Goal: Information Seeking & Learning: Check status

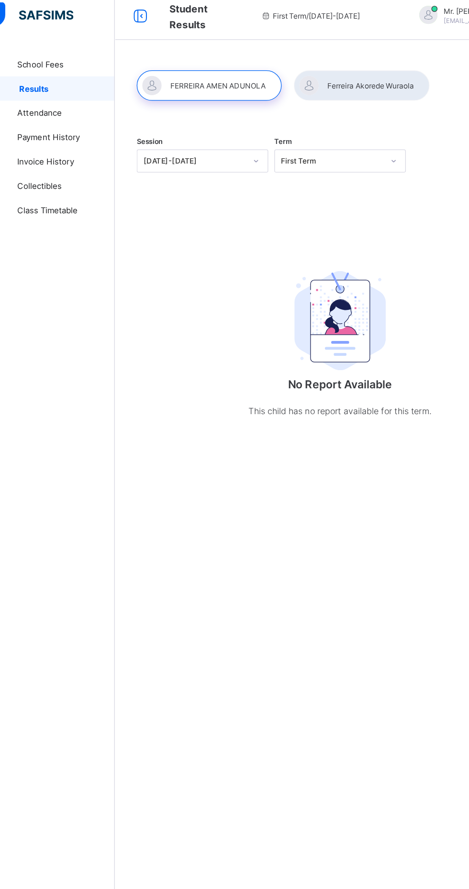
click at [58, 55] on span "School Fees" at bounding box center [76, 58] width 77 height 8
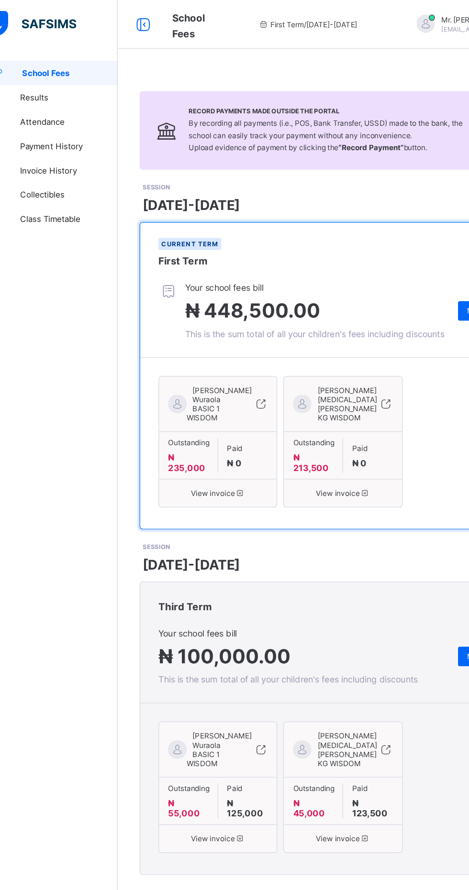
click at [298, 376] on div "Outstanding ₦ 213,500 Paid ₦ 0" at bounding box center [291, 357] width 92 height 37
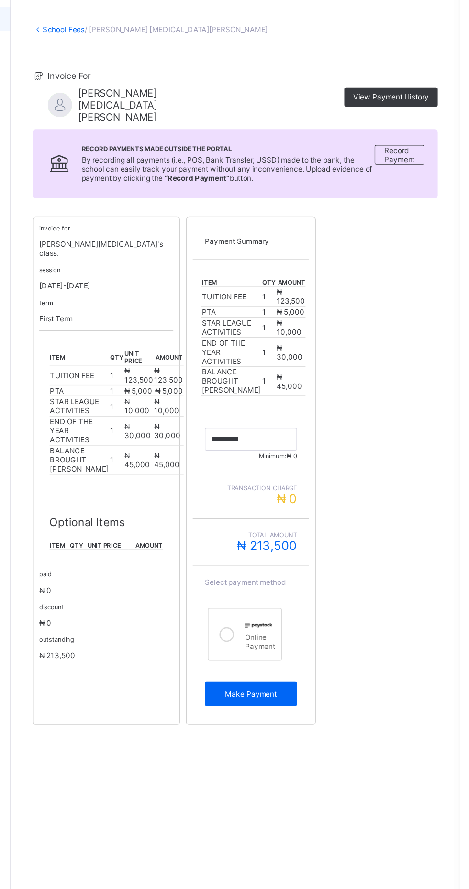
click at [198, 265] on div "session 2025-2026" at bounding box center [190, 262] width 106 height 20
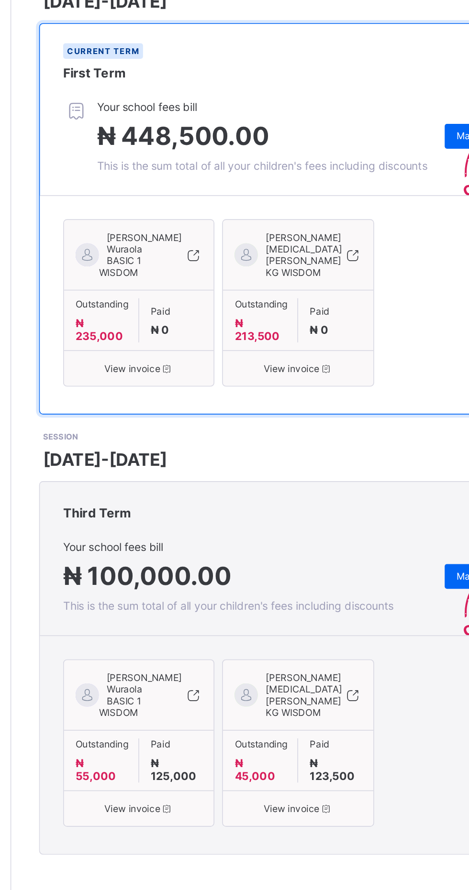
click at [284, 663] on span "View invoice" at bounding box center [292, 659] width 78 height 7
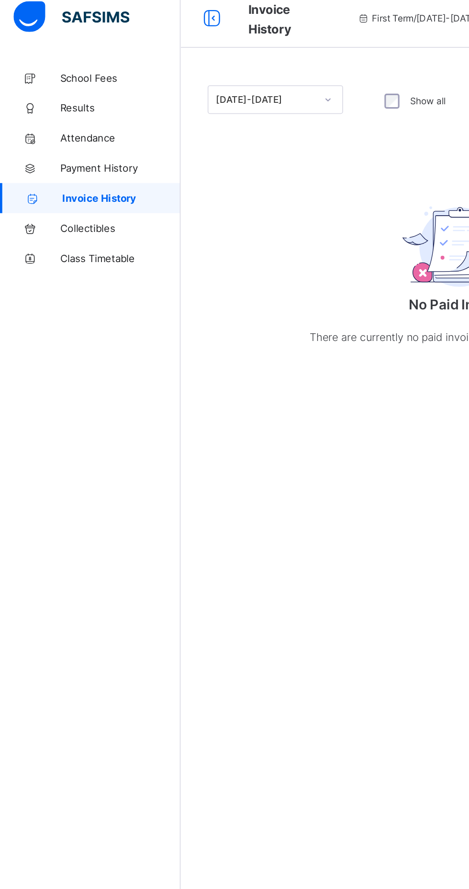
click at [66, 56] on span "School Fees" at bounding box center [76, 58] width 77 height 8
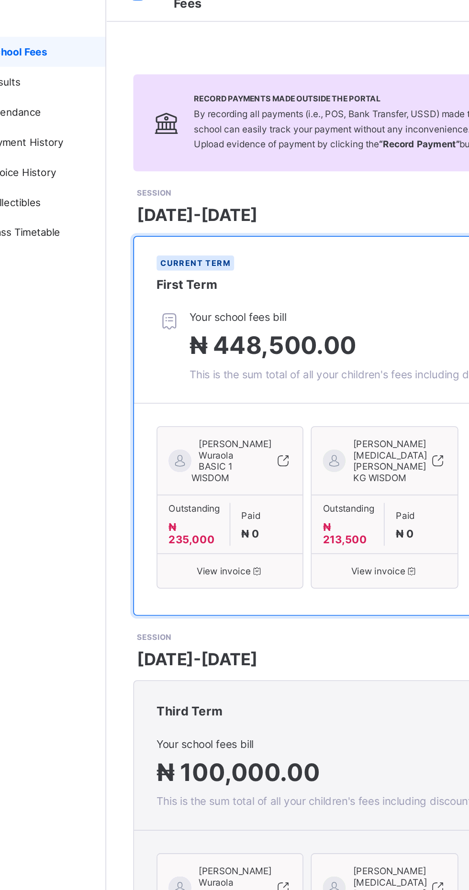
click at [201, 356] on span "Paid" at bounding box center [217, 352] width 32 height 7
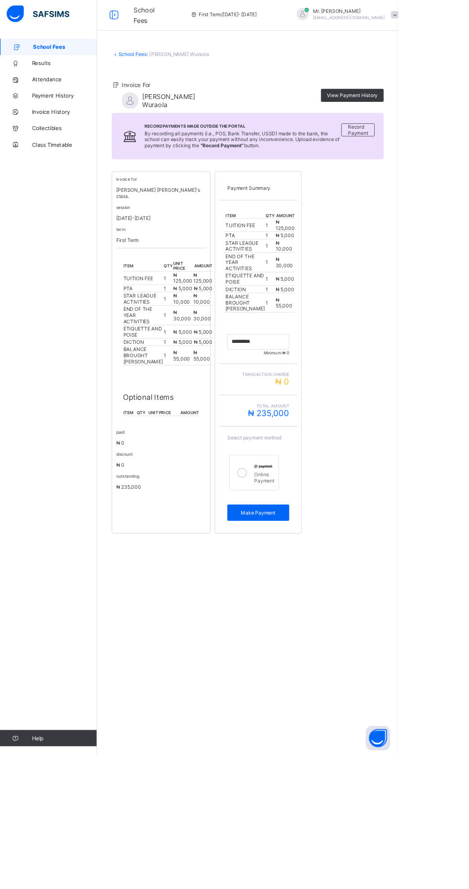
click at [366, 337] on div "invoice for [PERSON_NAME] [PERSON_NAME]'s class. session [DATE]-[DATE] term Fir…" at bounding box center [292, 417] width 320 height 426
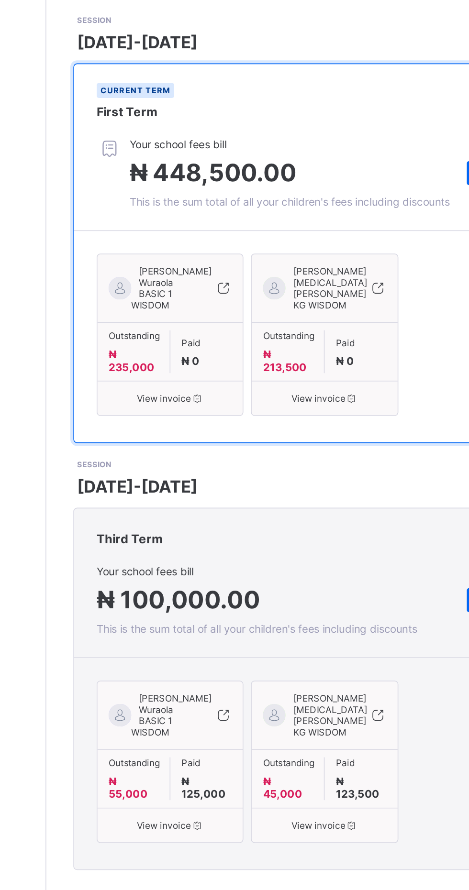
click at [309, 217] on div "Current term First Term" at bounding box center [291, 198] width 319 height 47
click at [371, 220] on div "Current term First Term" at bounding box center [291, 198] width 319 height 47
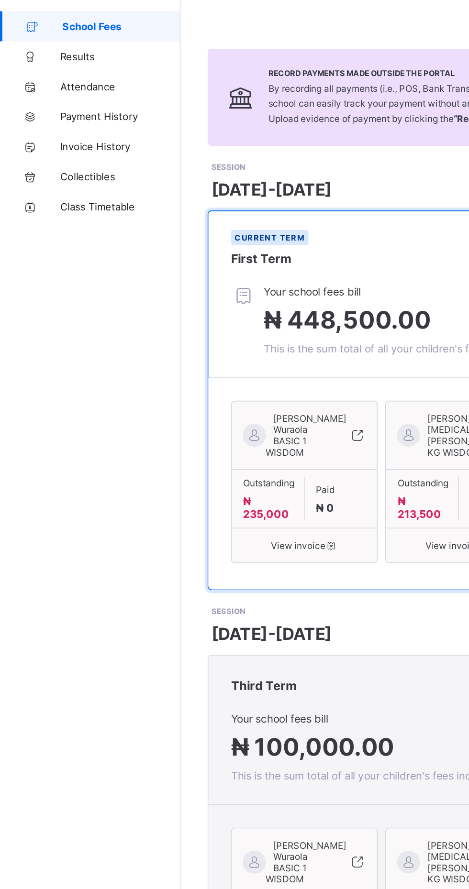
click at [41, 74] on span "Results" at bounding box center [76, 77] width 77 height 8
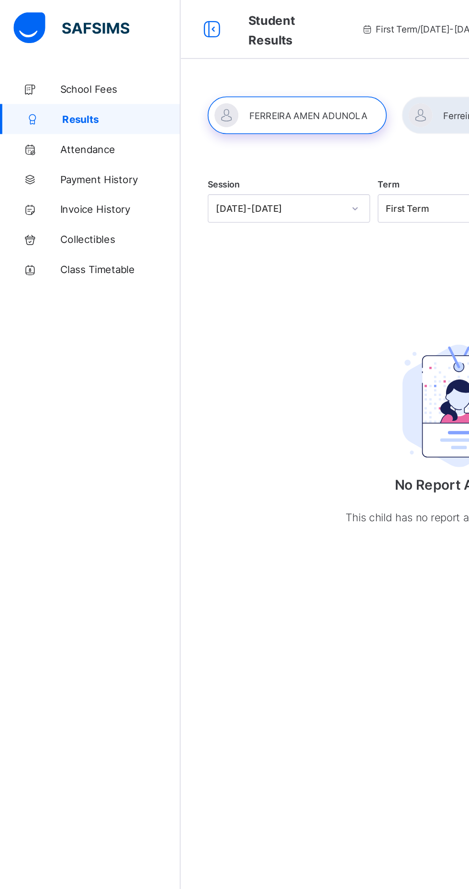
click at [192, 73] on div at bounding box center [189, 74] width 114 height 24
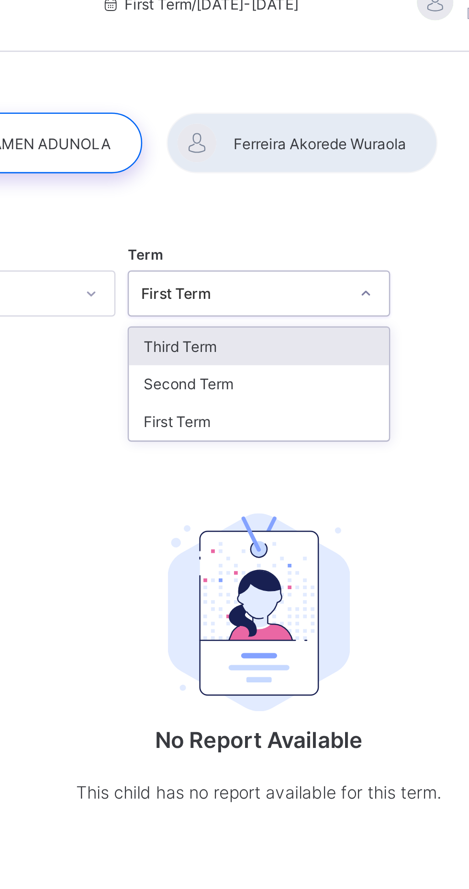
click at [303, 153] on div "Third Term" at bounding box center [292, 154] width 102 height 15
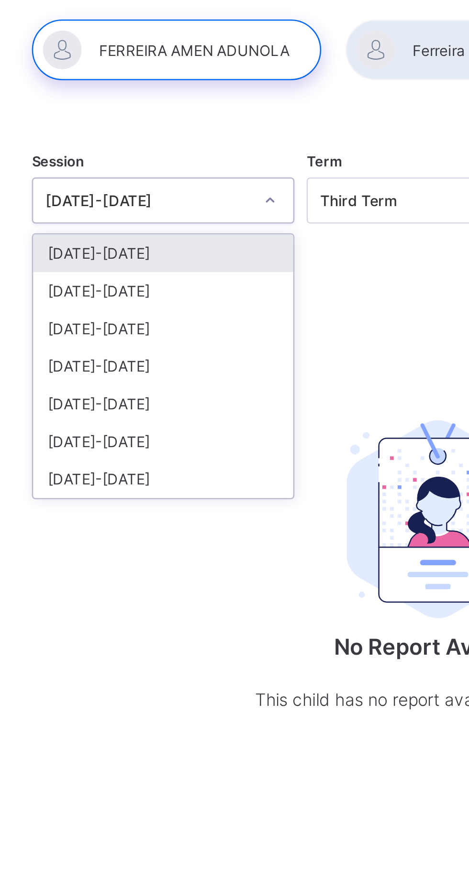
click at [145, 169] on div "[DATE]-[DATE]" at bounding box center [183, 169] width 102 height 15
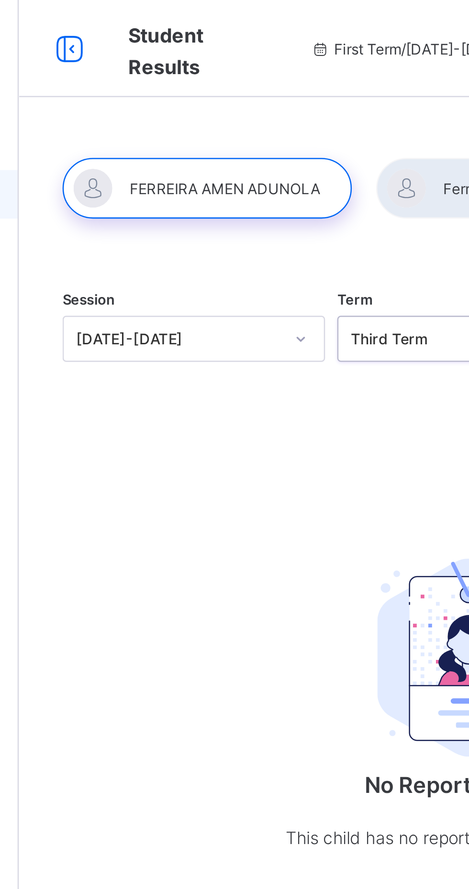
click at [194, 78] on div at bounding box center [189, 74] width 114 height 24
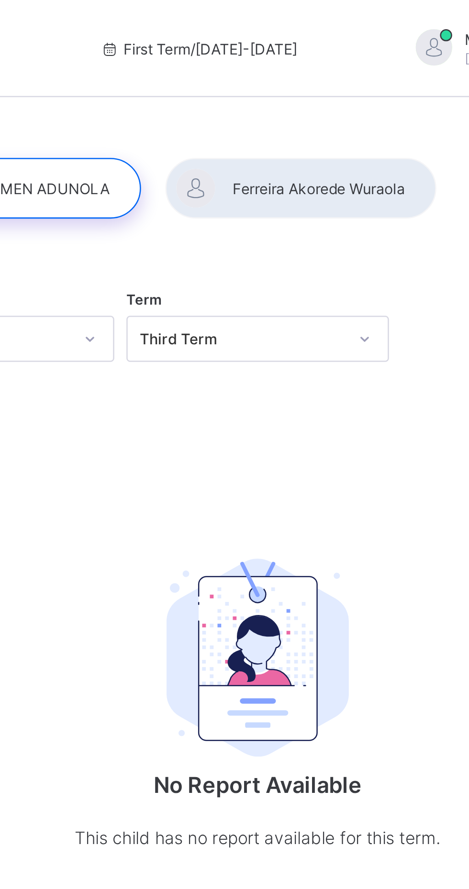
click at [318, 73] on div at bounding box center [308, 74] width 107 height 24
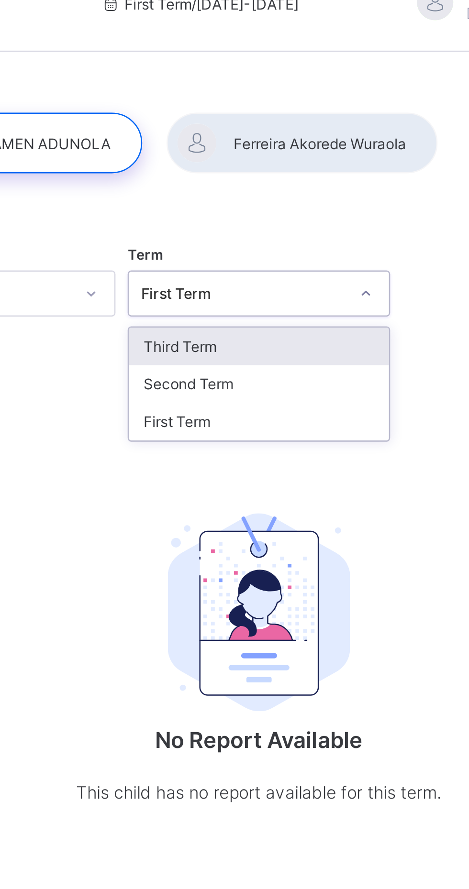
click at [254, 151] on div "Third Term" at bounding box center [292, 154] width 102 height 15
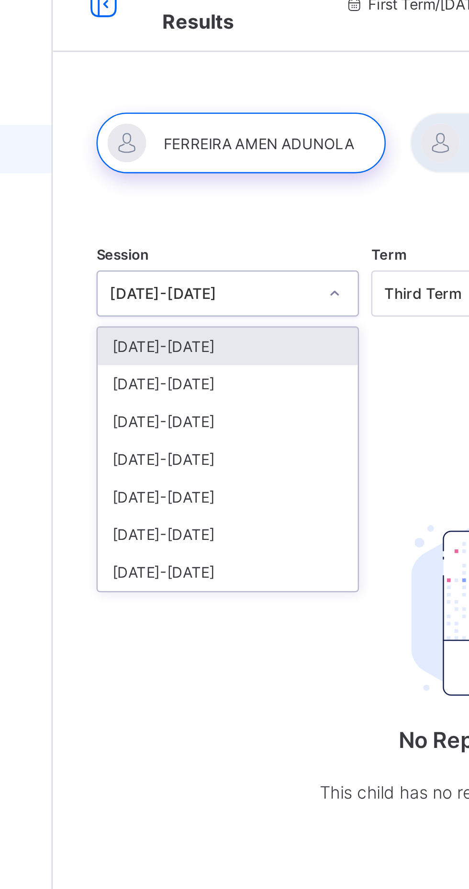
click at [153, 170] on div "[DATE]-[DATE]" at bounding box center [183, 169] width 102 height 15
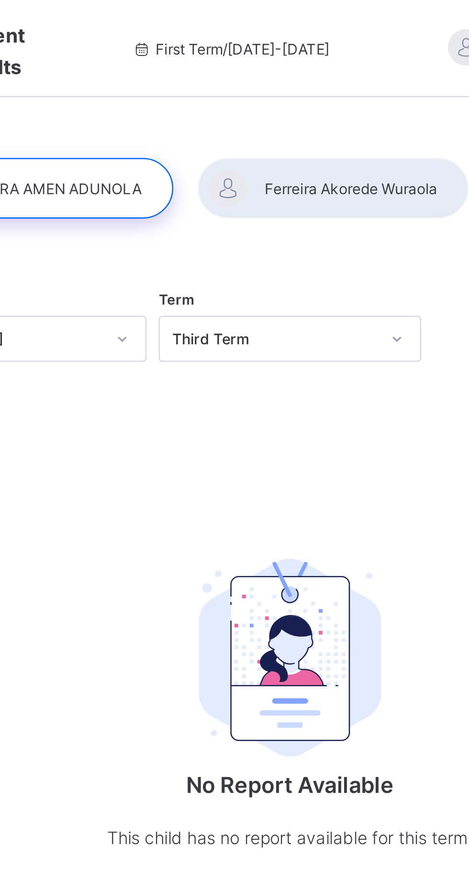
click at [236, 18] on span "First Term / [DATE]-[DATE]" at bounding box center [269, 19] width 78 height 7
click at [279, 22] on span "First Term / [DATE]-[DATE]" at bounding box center [269, 19] width 78 height 7
click at [278, 16] on span "First Term / 2025-2026" at bounding box center [269, 19] width 78 height 7
click at [270, 18] on span "First Term / 2025-2026" at bounding box center [269, 19] width 78 height 7
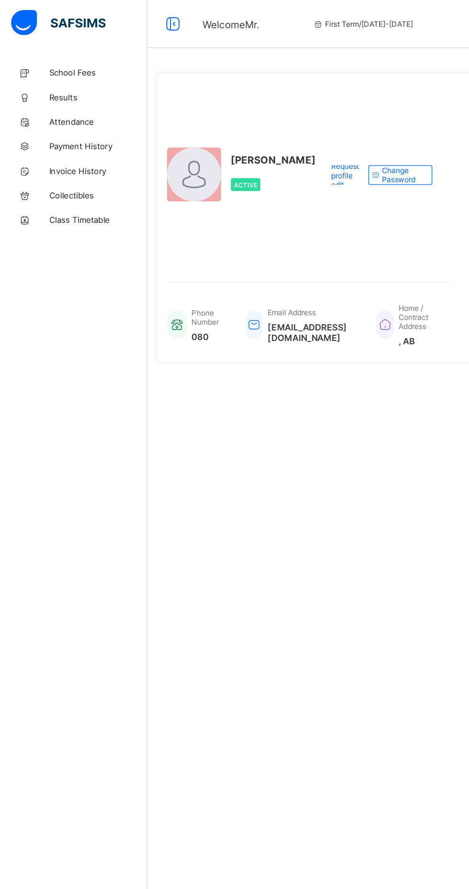
click at [41, 81] on link "Results" at bounding box center [57, 76] width 115 height 19
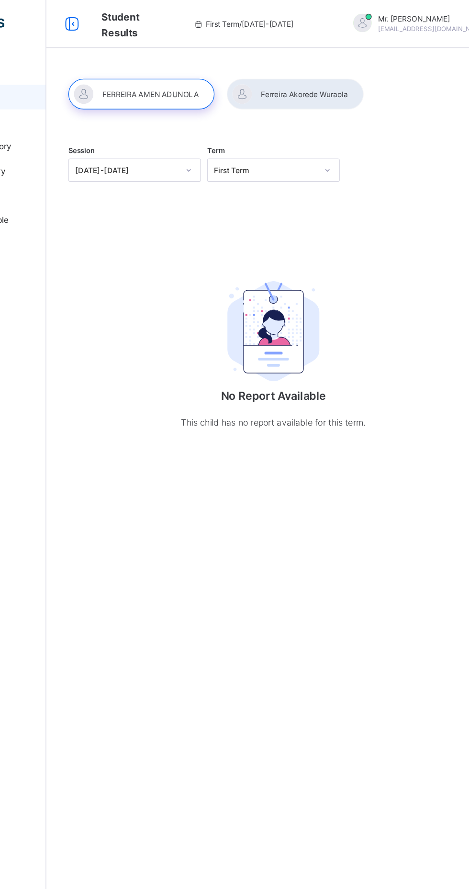
click at [164, 21] on span "Student Results" at bounding box center [173, 19] width 30 height 25
click at [266, 24] on div "First Term / 2025-2026" at bounding box center [268, 19] width 143 height 38
click at [266, 18] on span "First Term / 2025-2026" at bounding box center [269, 19] width 78 height 7
click at [296, 73] on div at bounding box center [308, 74] width 107 height 24
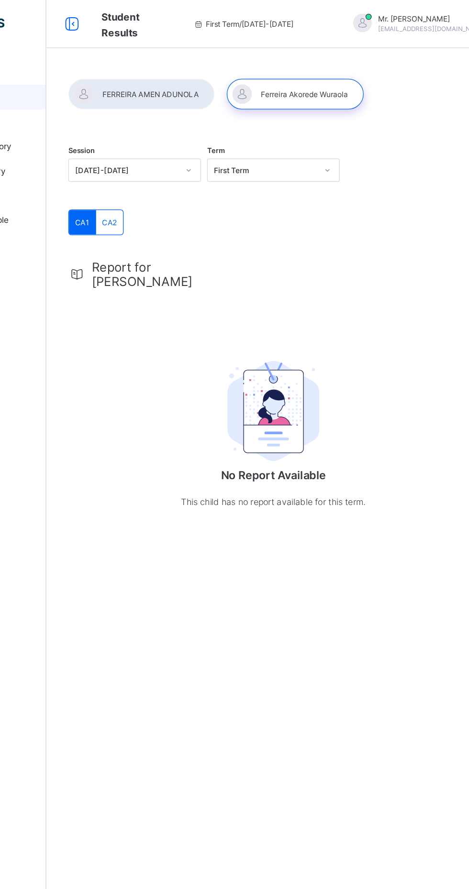
click at [161, 174] on span "CA2" at bounding box center [163, 174] width 11 height 7
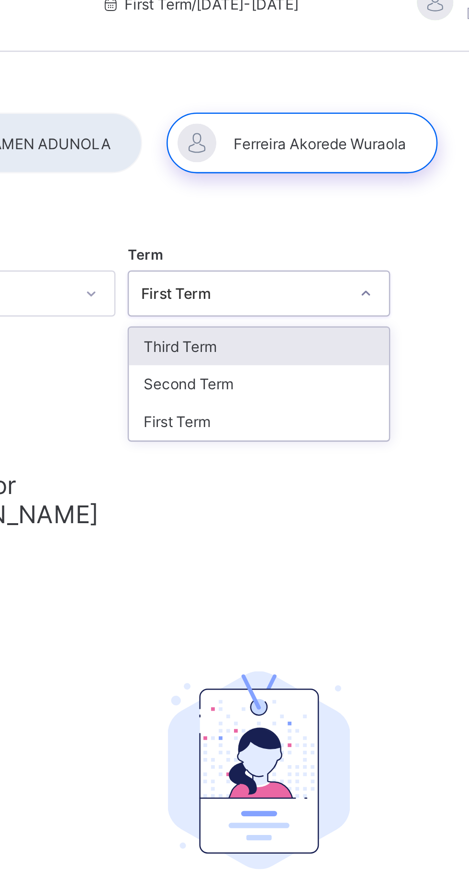
click at [250, 155] on div "Third Term" at bounding box center [292, 154] width 102 height 15
